Goal: Transaction & Acquisition: Obtain resource

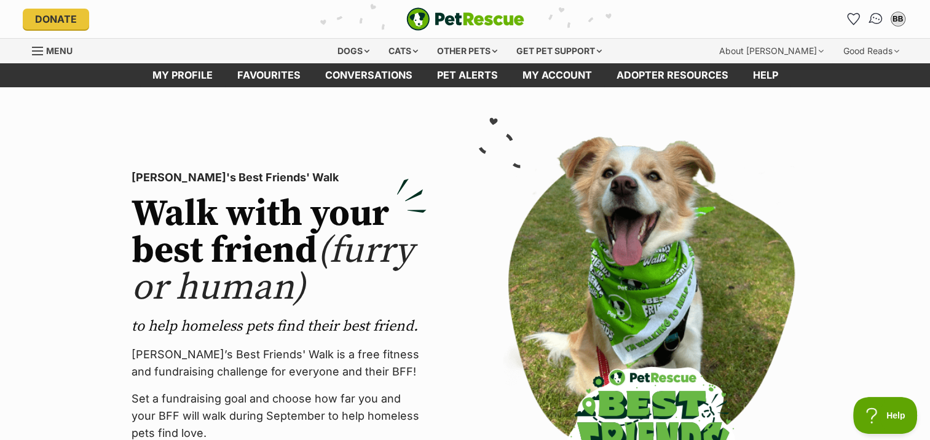
click at [873, 17] on img "Conversations" at bounding box center [875, 19] width 17 height 16
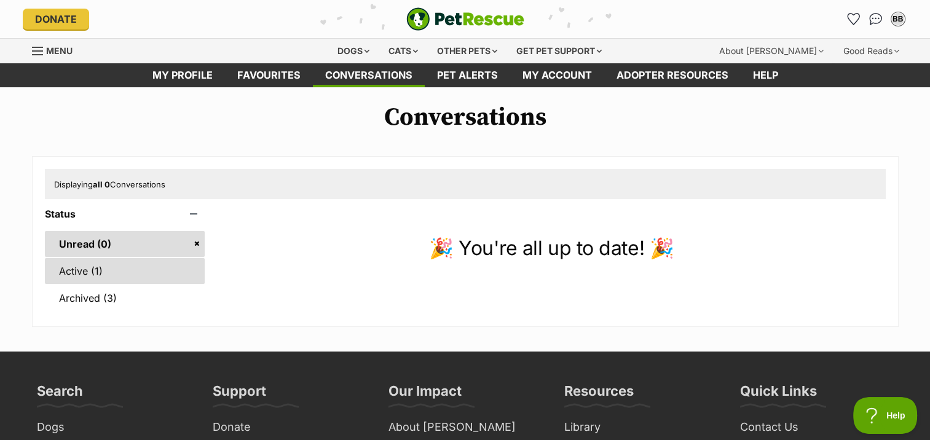
click at [61, 267] on link "Active (1)" at bounding box center [125, 271] width 160 height 26
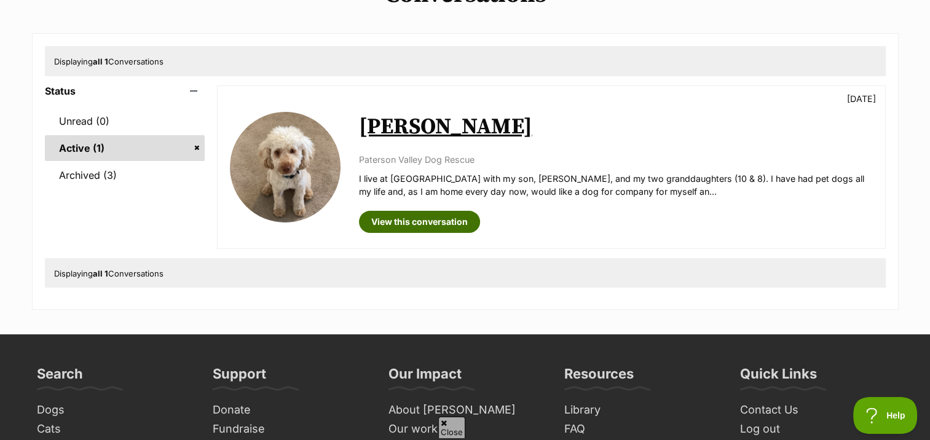
click at [421, 219] on link "View this conversation" at bounding box center [419, 222] width 121 height 22
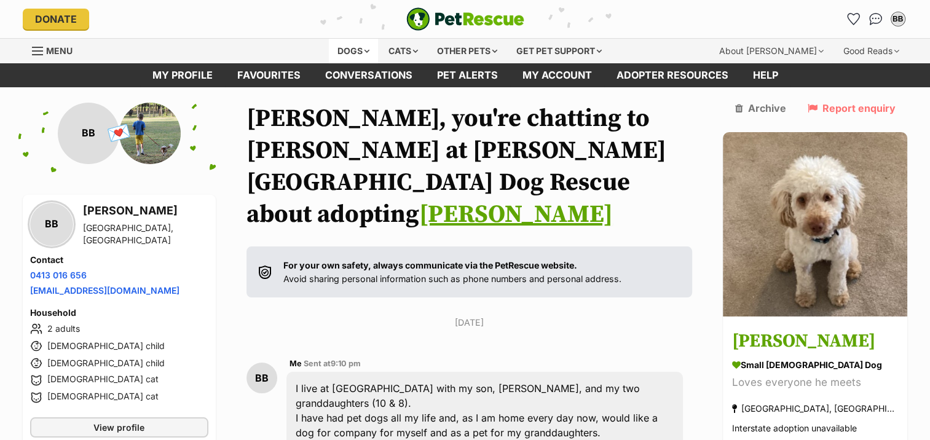
click at [343, 48] on div "Dogs" at bounding box center [353, 51] width 49 height 25
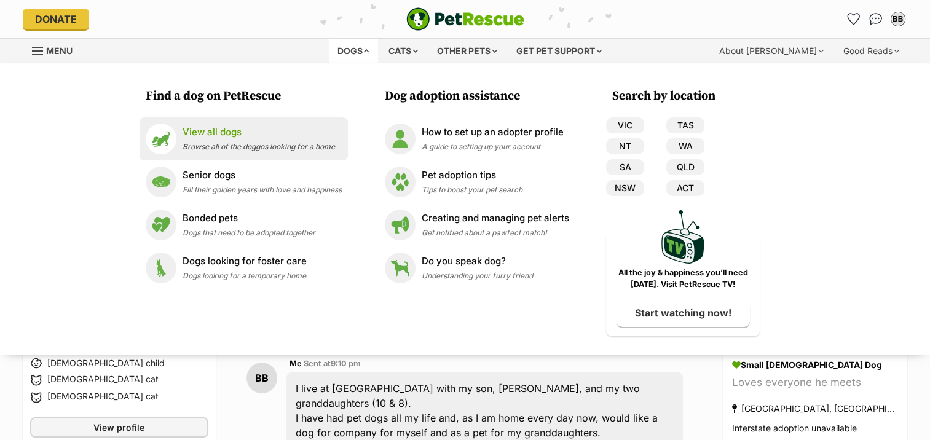
click at [224, 133] on p "View all dogs" at bounding box center [259, 132] width 152 height 14
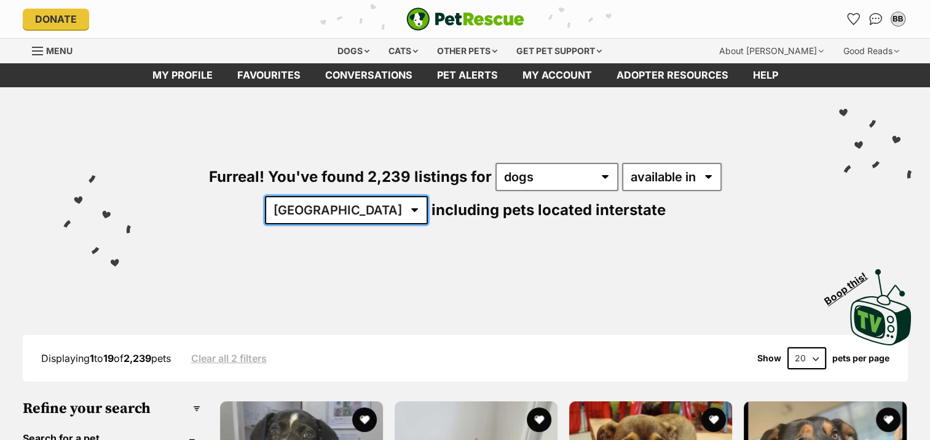
click at [428, 196] on select "[GEOGRAPHIC_DATA] [GEOGRAPHIC_DATA] [GEOGRAPHIC_DATA] [GEOGRAPHIC_DATA] [GEOGRA…" at bounding box center [346, 210] width 163 height 28
select select "NSW"
click at [428, 196] on select "[GEOGRAPHIC_DATA] [GEOGRAPHIC_DATA] [GEOGRAPHIC_DATA] [GEOGRAPHIC_DATA] [GEOGRA…" at bounding box center [346, 210] width 163 height 28
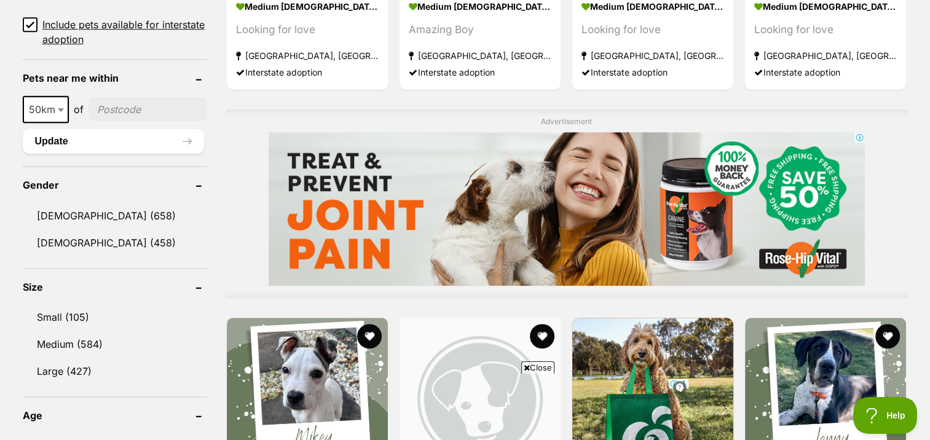
scroll to position [922, 0]
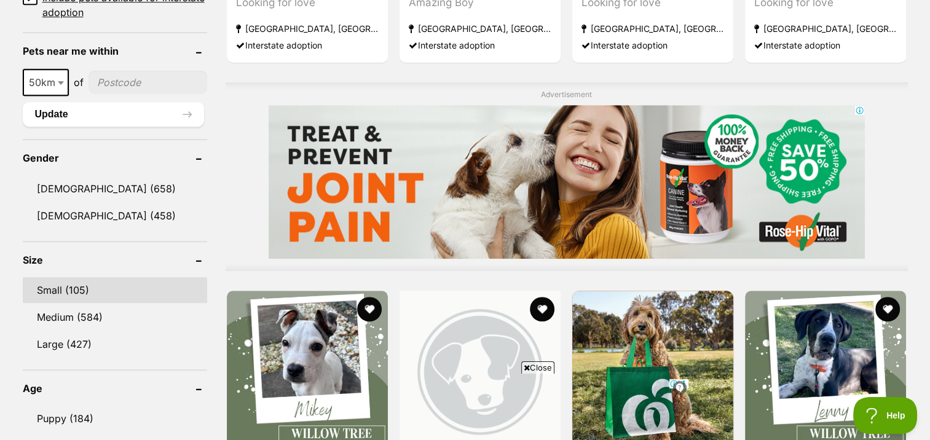
click at [85, 286] on link "Small (105)" at bounding box center [115, 290] width 184 height 26
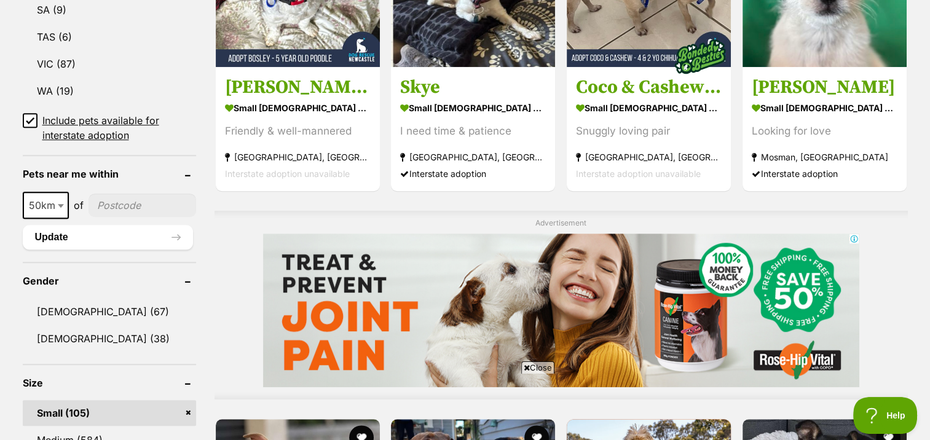
click at [123, 203] on input"] "postcode" at bounding box center [143, 205] width 108 height 23
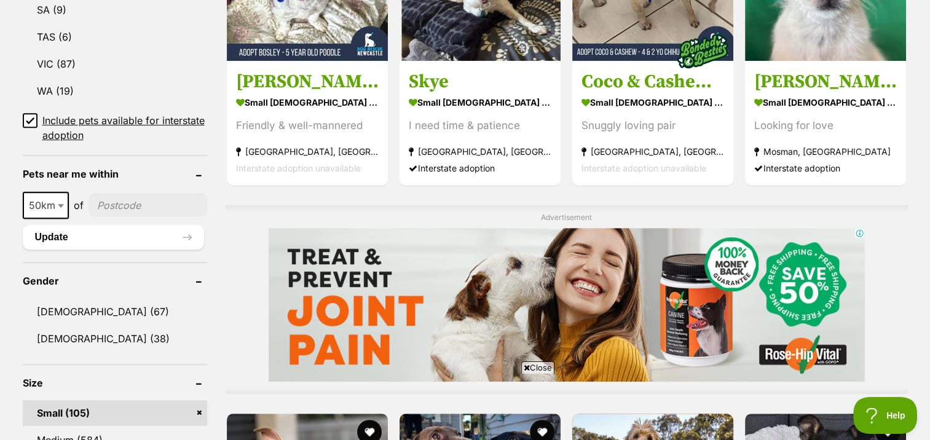
type input"] "2287"
click at [98, 225] on button "Update" at bounding box center [113, 237] width 181 height 25
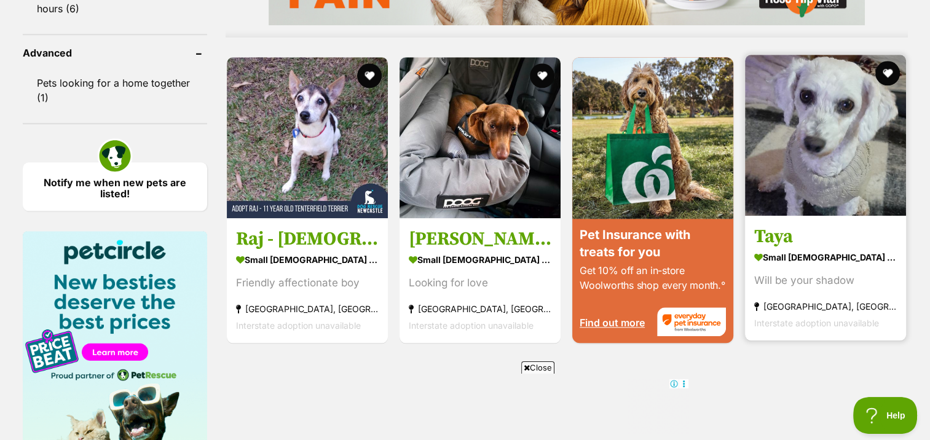
click at [798, 253] on strong "small female Dog" at bounding box center [825, 257] width 143 height 18
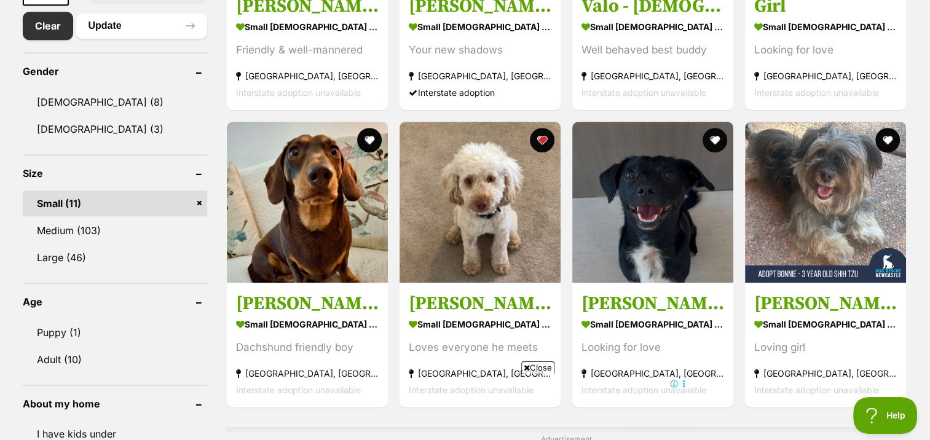
scroll to position [615, 0]
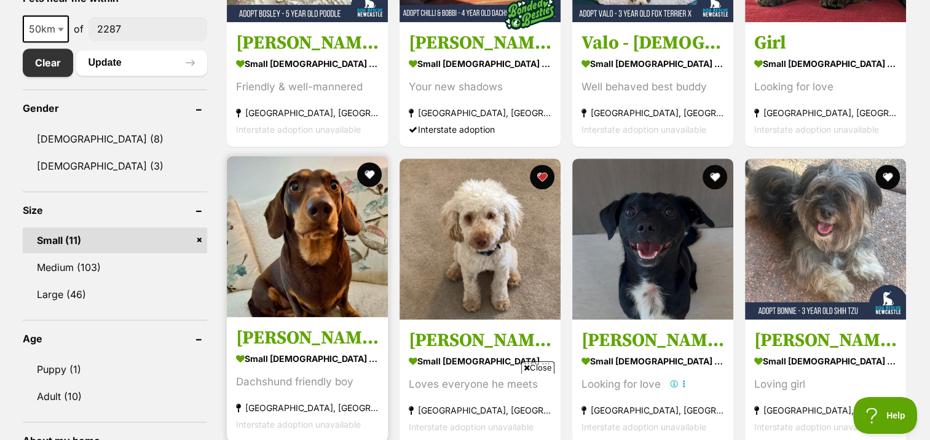
click at [264, 334] on h3 "Gilbert" at bounding box center [307, 337] width 143 height 23
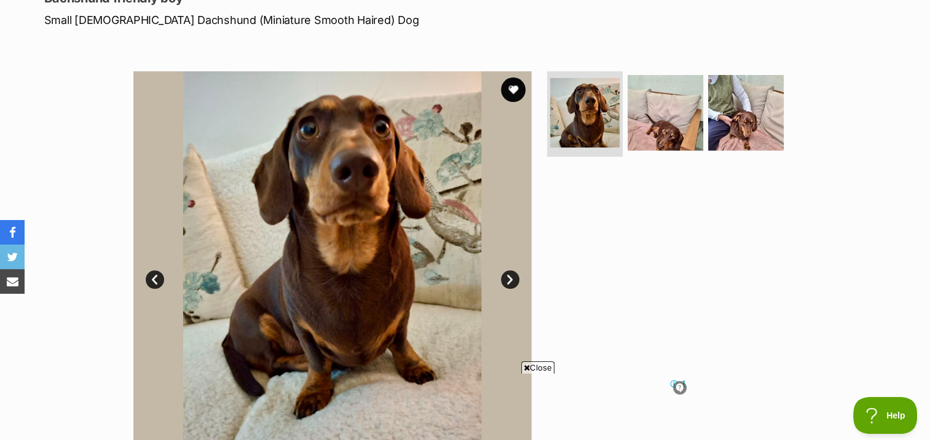
click at [510, 271] on link "Next" at bounding box center [510, 279] width 18 height 18
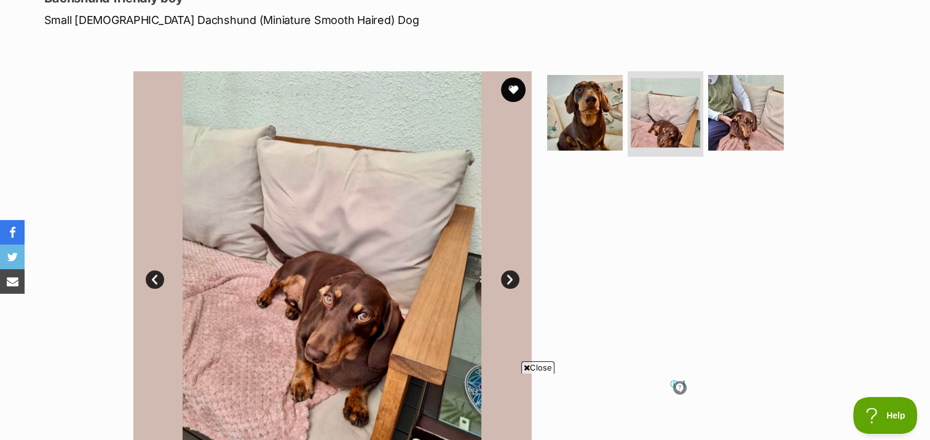
click at [510, 271] on link "Next" at bounding box center [510, 279] width 18 height 18
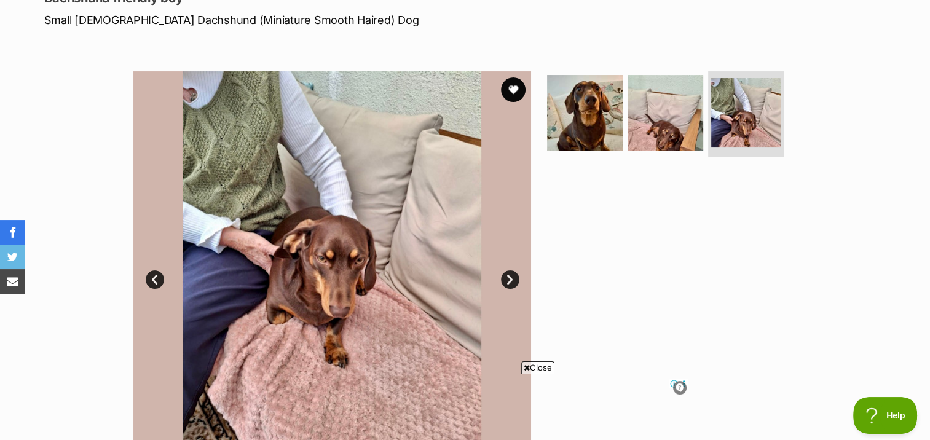
click at [510, 271] on link "Next" at bounding box center [510, 279] width 18 height 18
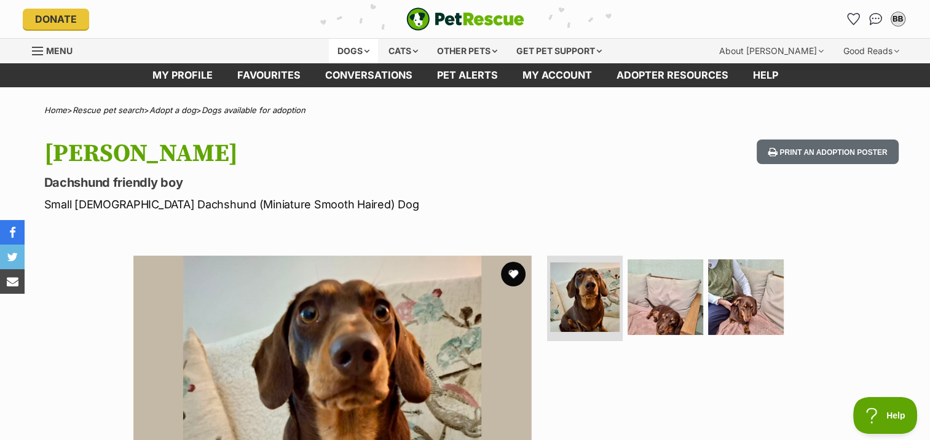
click at [347, 47] on div "Dogs" at bounding box center [353, 51] width 49 height 25
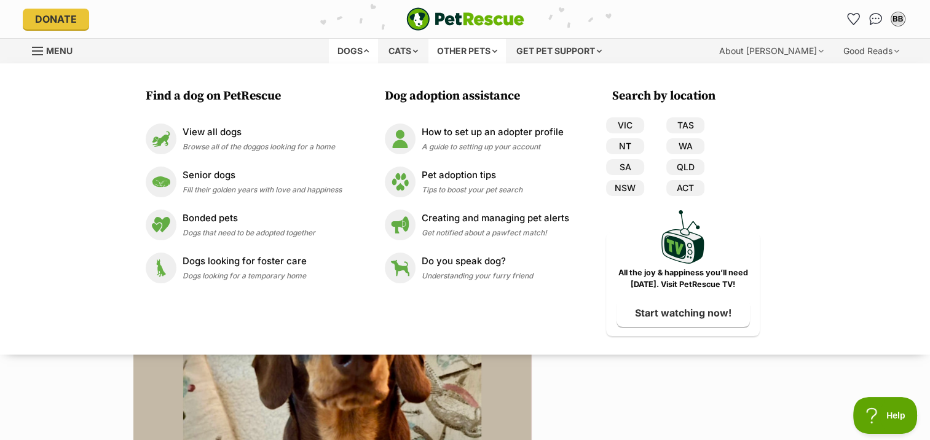
click at [472, 50] on div "Other pets" at bounding box center [466, 51] width 77 height 25
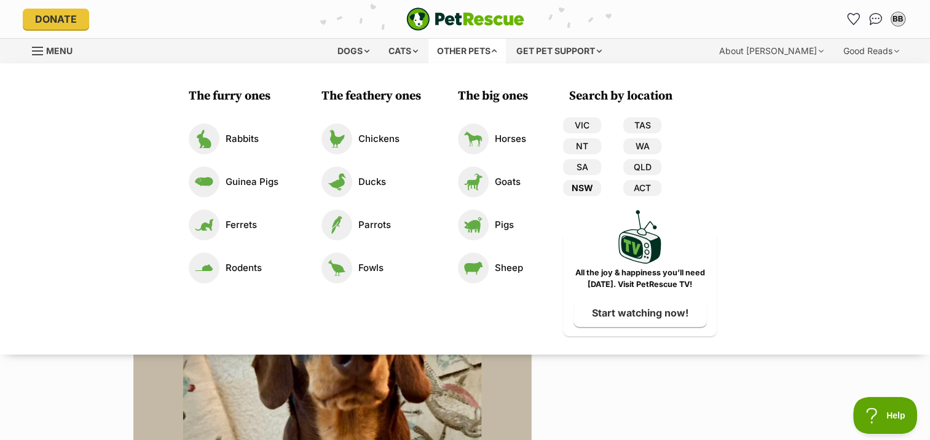
click at [578, 189] on link "NSW" at bounding box center [582, 188] width 38 height 16
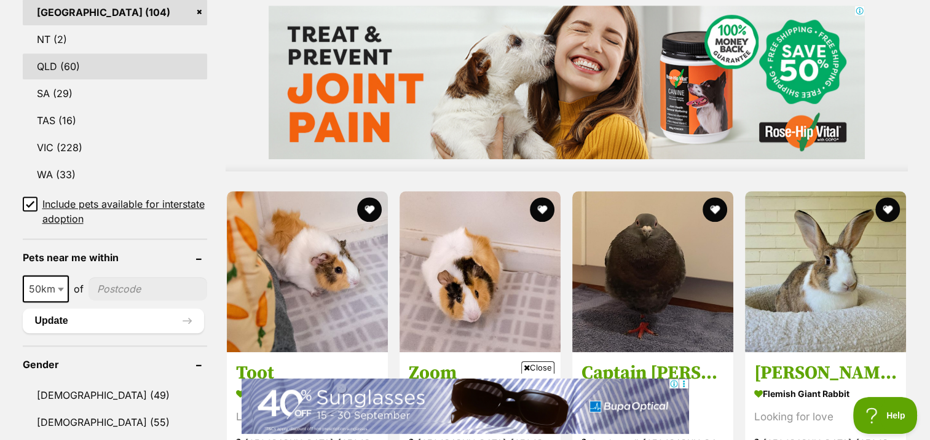
scroll to position [1107, 0]
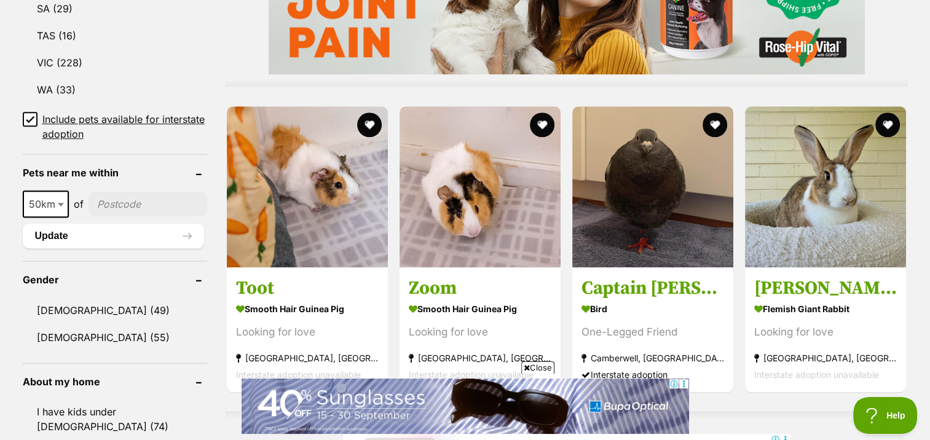
click at [136, 197] on input"] "postcode" at bounding box center [148, 203] width 119 height 23
type input"] "2287"
click at [51, 239] on button "Update" at bounding box center [113, 236] width 181 height 25
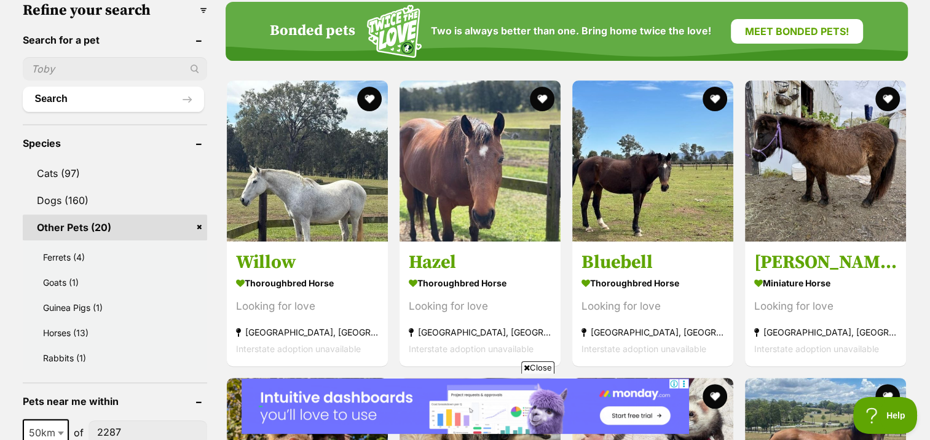
scroll to position [369, 0]
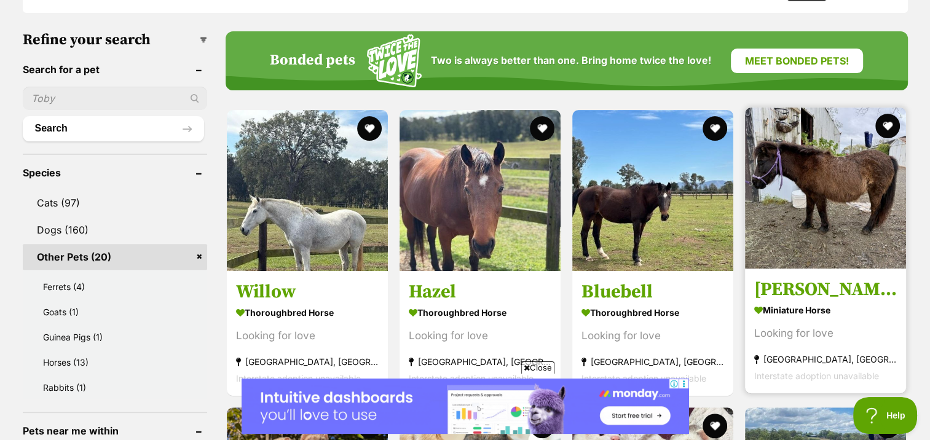
click at [827, 173] on img at bounding box center [825, 188] width 161 height 161
